Goal: Information Seeking & Learning: Understand process/instructions

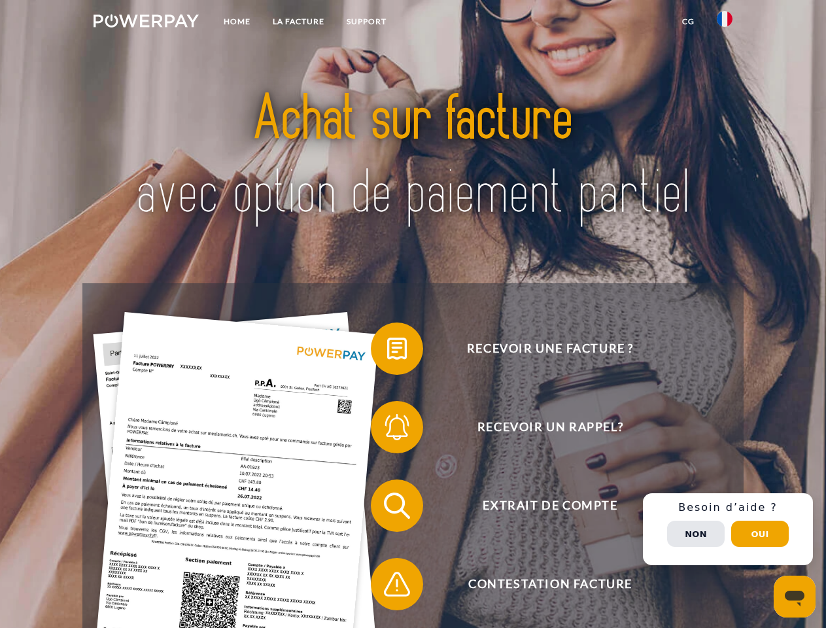
click at [146, 23] on img at bounding box center [146, 20] width 105 height 13
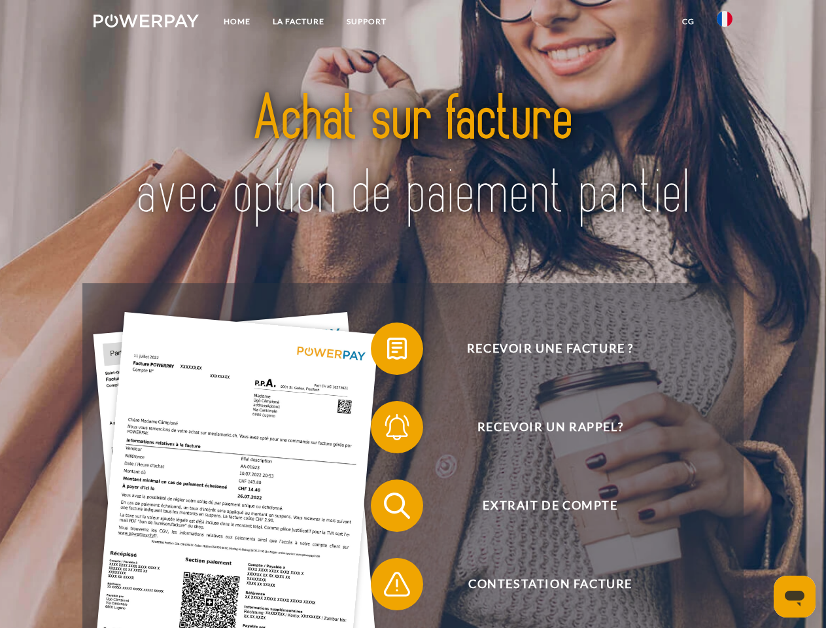
click at [725, 23] on img at bounding box center [725, 19] width 16 height 16
click at [688, 22] on link "CG" at bounding box center [688, 22] width 35 height 24
click at [387, 351] on span at bounding box center [377, 348] width 65 height 65
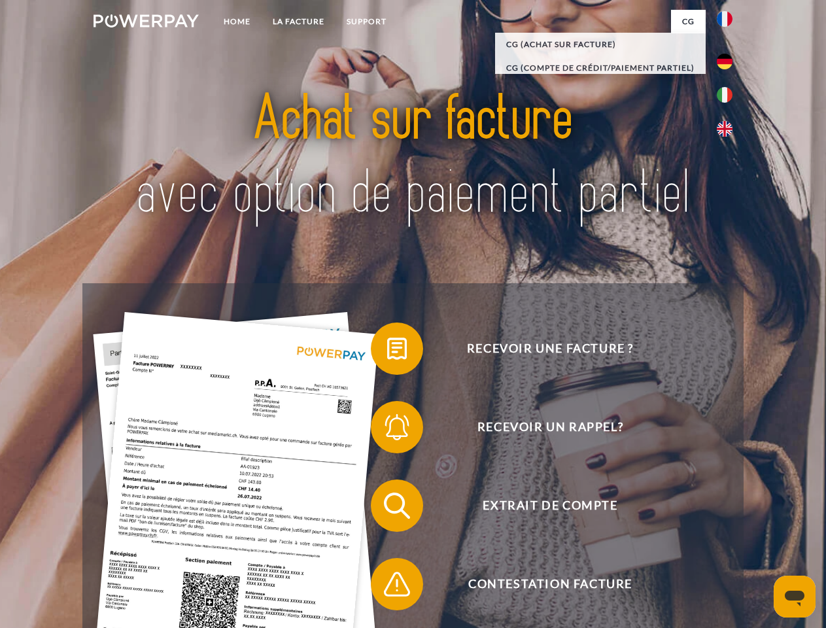
click at [387, 430] on span at bounding box center [377, 426] width 65 height 65
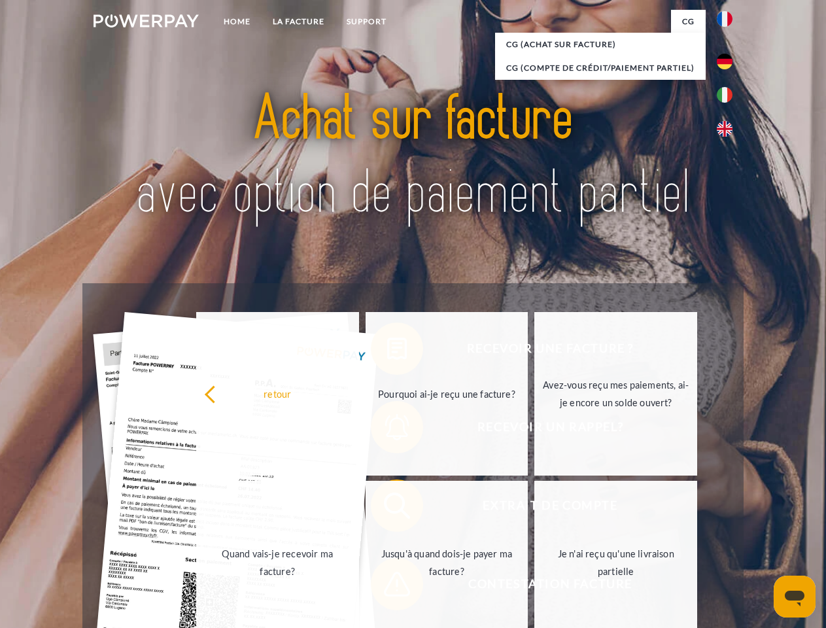
click at [387, 508] on link "Jusqu'à quand dois-je payer ma facture?" at bounding box center [447, 563] width 163 height 164
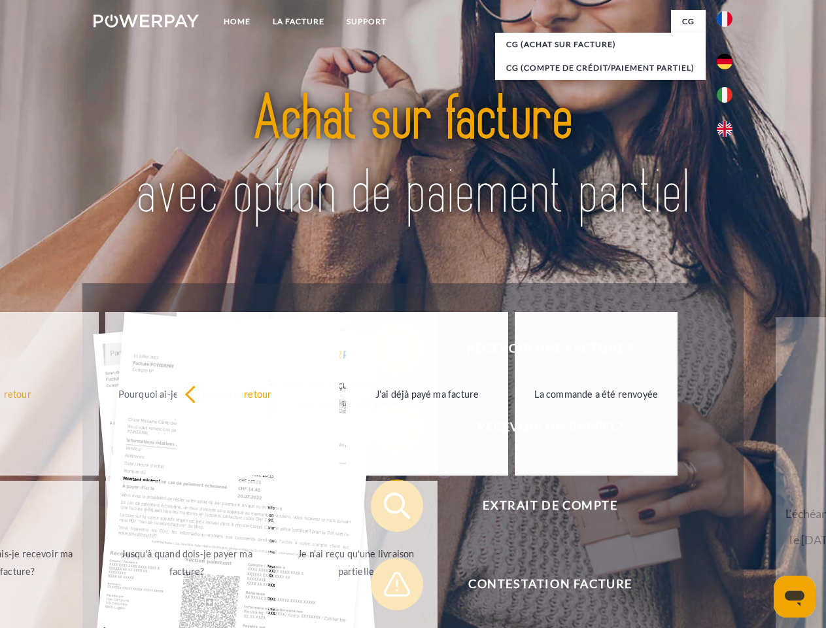
click at [387, 587] on span at bounding box center [377, 583] width 65 height 65
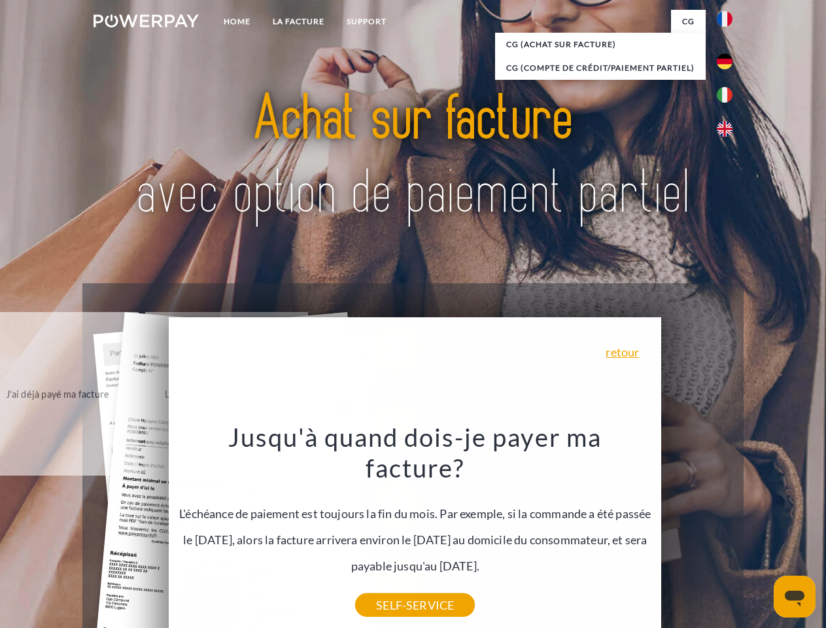
click at [728, 529] on div "Recevoir une facture ? Recevoir un rappel? Extrait de compte retour" at bounding box center [412, 544] width 661 height 523
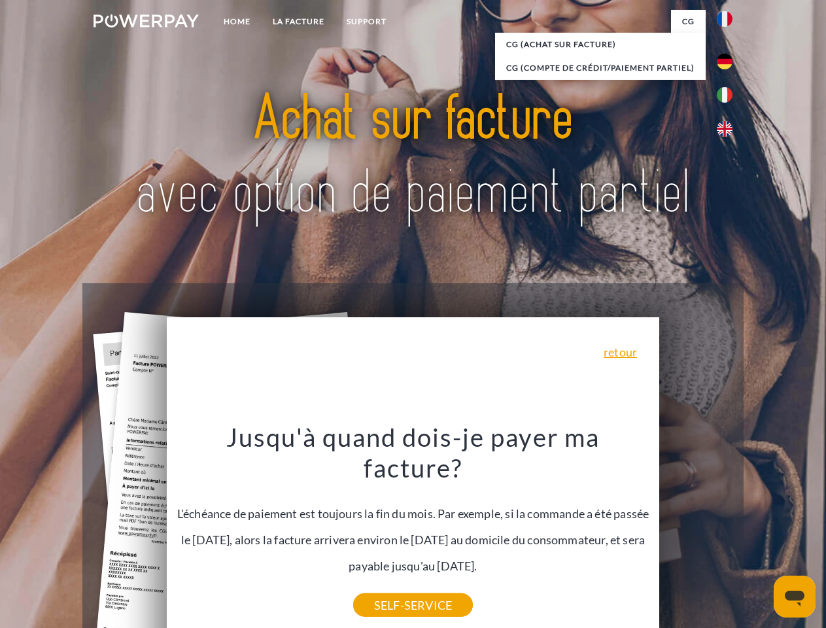
click at [696, 532] on span "Extrait de compte" at bounding box center [550, 505] width 320 height 52
click at [760, 534] on header "Home LA FACTURE Support" at bounding box center [413, 451] width 826 height 903
